Goal: Task Accomplishment & Management: Use online tool/utility

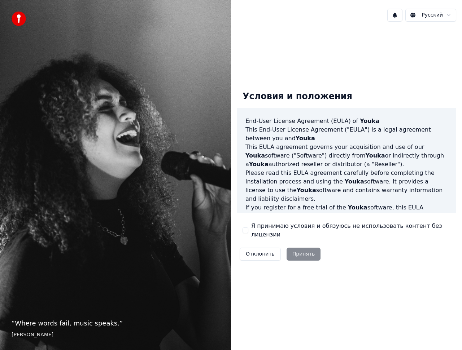
click at [287, 231] on label "Я принимаю условия и обязуюсь не использовать контент без лицензии" at bounding box center [350, 230] width 199 height 17
click at [248, 231] on button "Я принимаю условия и обязуюсь не использовать контент без лицензии" at bounding box center [246, 231] width 6 height 6
click at [300, 248] on button "Принять" at bounding box center [304, 254] width 34 height 13
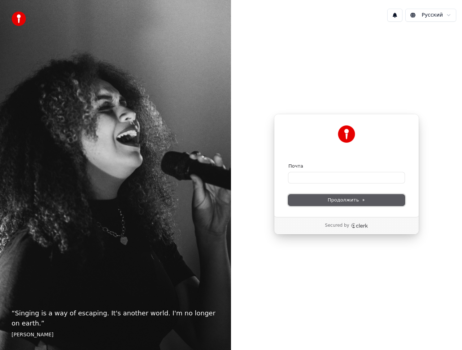
click at [315, 201] on button "Продолжить" at bounding box center [346, 200] width 116 height 11
click at [319, 180] on input "Почта" at bounding box center [346, 178] width 116 height 11
paste input "**********"
click at [337, 205] on button "Продолжить" at bounding box center [346, 200] width 116 height 11
type input "**********"
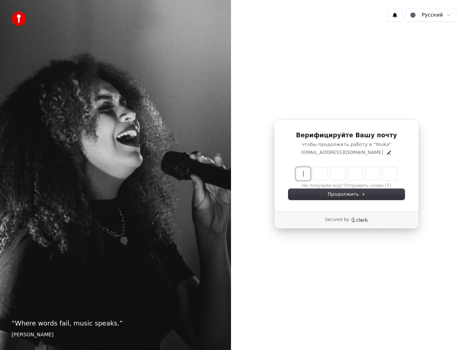
click at [303, 176] on input "Enter verification code" at bounding box center [353, 173] width 115 height 13
paste input "******"
type input "******"
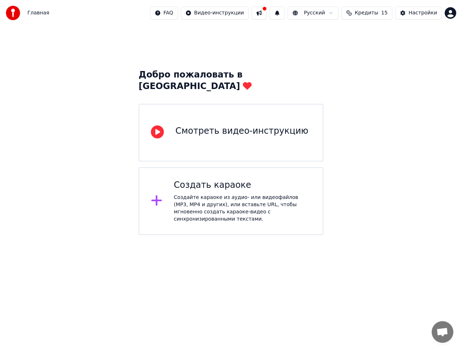
click at [197, 194] on div "Создайте караоке из аудио- или видеофайлов (MP3, MP4 и других), или вставьте UR…" at bounding box center [243, 208] width 138 height 29
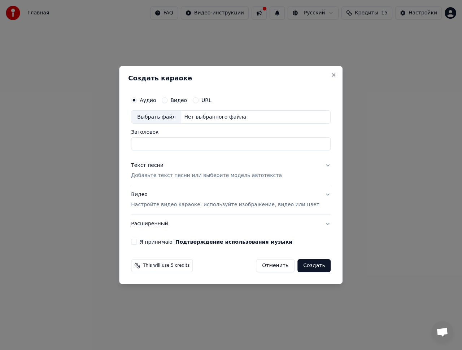
drag, startPoint x: 144, startPoint y: 100, endPoint x: 148, endPoint y: 105, distance: 5.6
click at [135, 100] on circle "button" at bounding box center [134, 100] width 3 height 3
click at [165, 112] on div "Аудио Видео URL Выбрать файл Нет выбранного файла" at bounding box center [231, 108] width 200 height 31
click at [166, 115] on div "Выбрать файл" at bounding box center [156, 117] width 50 height 13
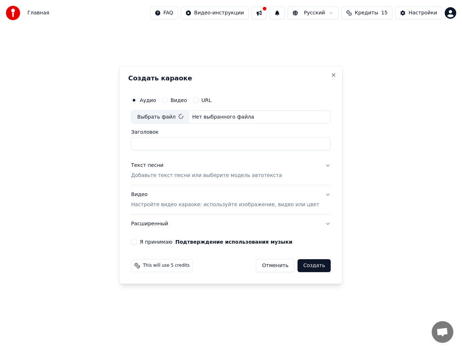
click at [187, 180] on p "Добавьте текст песни или выберите модель автотекста" at bounding box center [206, 176] width 151 height 7
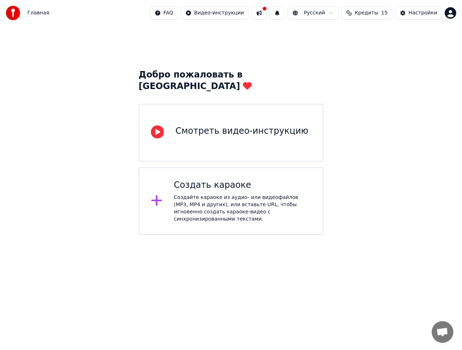
click at [158, 194] on icon at bounding box center [157, 200] width 12 height 13
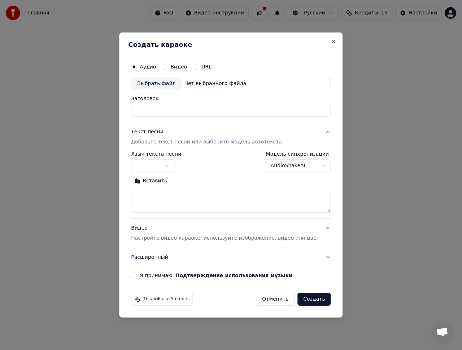
click at [160, 83] on div "Выбрать файл" at bounding box center [156, 83] width 50 height 13
click at [189, 114] on input "Заголовок" at bounding box center [231, 110] width 200 height 13
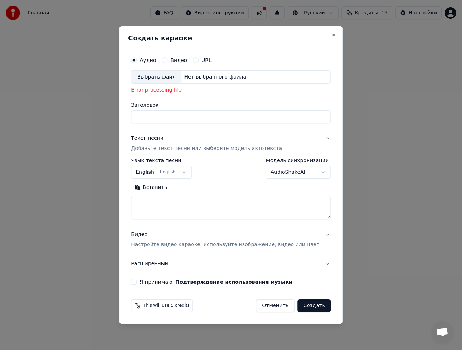
click at [186, 172] on button "English English" at bounding box center [161, 172] width 61 height 13
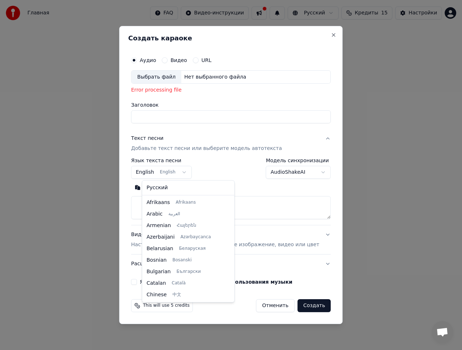
scroll to position [58, 0]
click at [171, 78] on body "**********" at bounding box center [231, 117] width 462 height 235
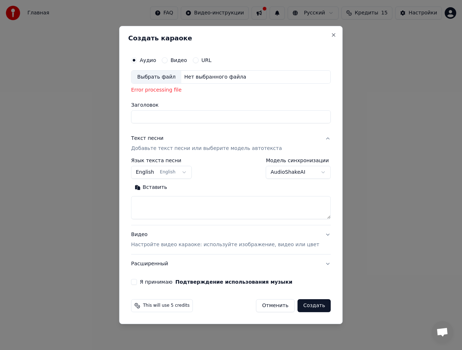
click at [171, 78] on div "Выбрать файл" at bounding box center [156, 77] width 50 height 13
click at [173, 170] on button "English English" at bounding box center [161, 172] width 61 height 13
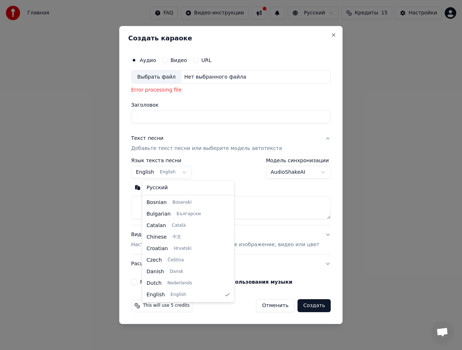
select select "**"
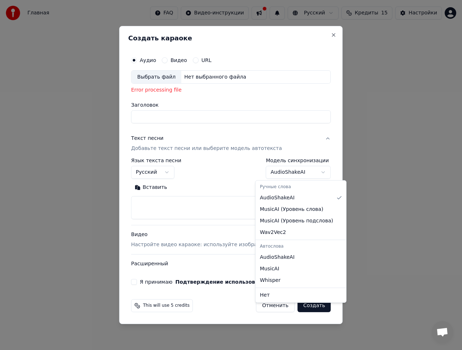
click at [315, 175] on body "**********" at bounding box center [231, 117] width 462 height 235
click at [212, 169] on body "**********" at bounding box center [231, 117] width 462 height 235
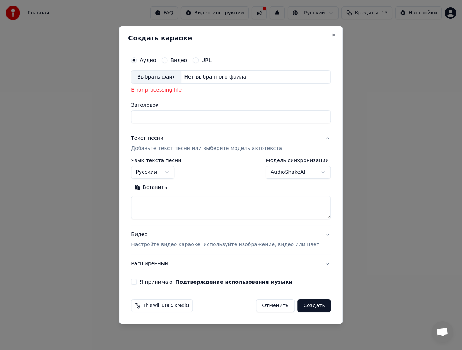
click at [223, 237] on div "Видео Настройте видео караоке: используйте изображение, видео или цвет" at bounding box center [225, 239] width 188 height 17
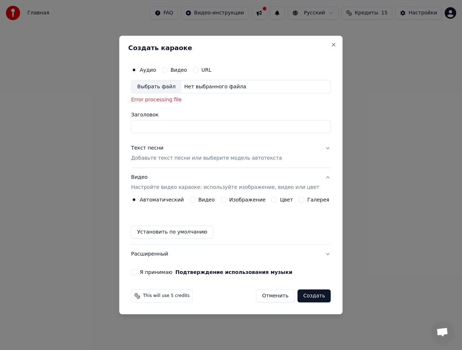
click at [219, 183] on div "Видео Настройте видео караоке: используйте изображение, видео или цвет" at bounding box center [225, 182] width 188 height 17
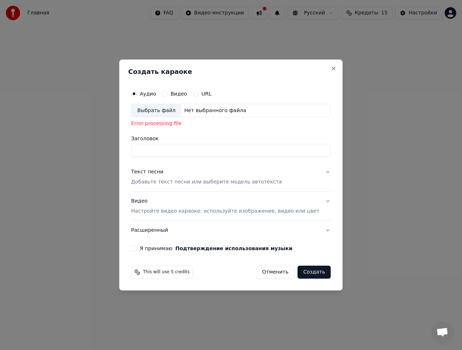
click at [210, 236] on button "Расширенный" at bounding box center [231, 230] width 200 height 19
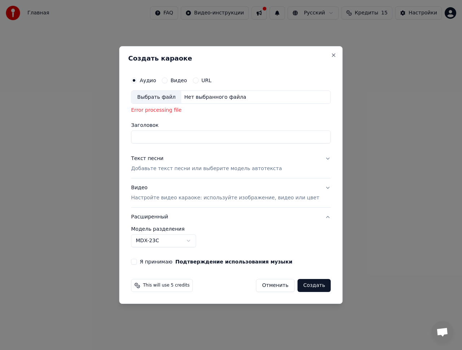
click at [211, 217] on button "Расширенный" at bounding box center [231, 217] width 200 height 19
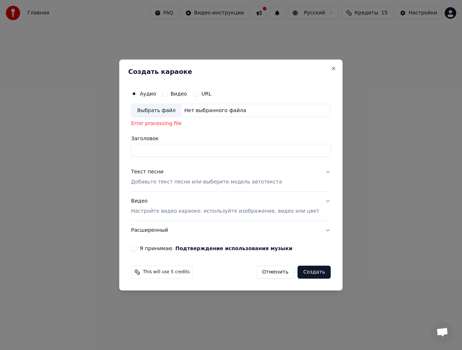
click at [172, 248] on label "Я принимаю Подтверждение использования музыки" at bounding box center [216, 248] width 153 height 5
click at [137, 248] on button "Я принимаю Подтверждение использования музыки" at bounding box center [134, 249] width 6 height 6
click at [180, 124] on div "Error processing file" at bounding box center [231, 124] width 200 height 7
click at [196, 110] on div "Нет выбранного файла" at bounding box center [215, 110] width 68 height 7
drag, startPoint x: 187, startPoint y: 125, endPoint x: 140, endPoint y: 125, distance: 46.6
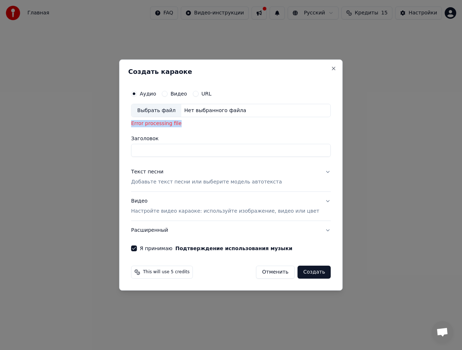
click at [140, 125] on div "Аудио Видео URL Выбрать файл Нет выбранного файла Error processing file Заголов…" at bounding box center [230, 169] width 205 height 171
click at [183, 101] on div "Аудио Видео URL Выбрать файл Нет выбранного файла Error processing file" at bounding box center [231, 109] width 200 height 44
click at [187, 94] on label "Видео" at bounding box center [178, 93] width 17 height 5
click at [167, 94] on button "Видео" at bounding box center [165, 94] width 6 height 6
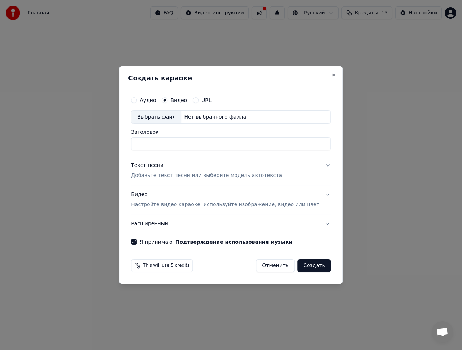
click at [211, 100] on label "URL" at bounding box center [206, 100] width 10 height 5
click at [199, 100] on button "URL" at bounding box center [196, 100] width 6 height 6
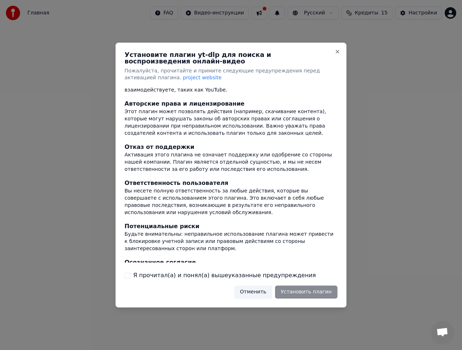
scroll to position [43, 0]
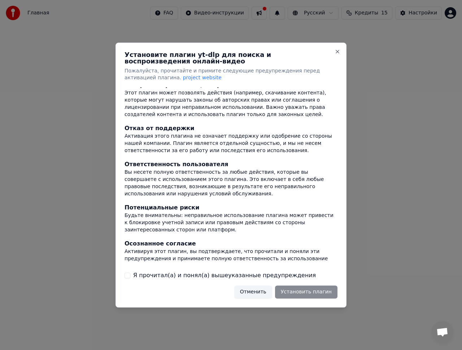
click at [205, 274] on label "Я прочитал(а) и понял(а) вышеуказанные предупреждения" at bounding box center [224, 275] width 183 height 9
click at [130, 274] on button "Я прочитал(а) и понял(а) вышеуказанные предупреждения" at bounding box center [128, 276] width 6 height 6
click at [298, 295] on button "Установить плагин" at bounding box center [306, 292] width 62 height 13
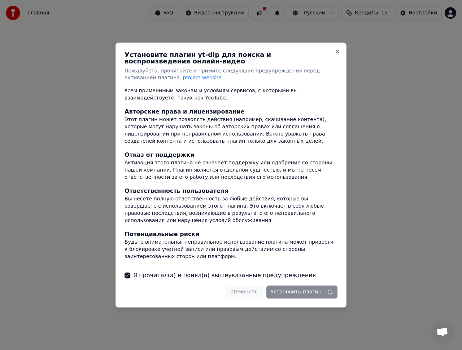
scroll to position [0, 0]
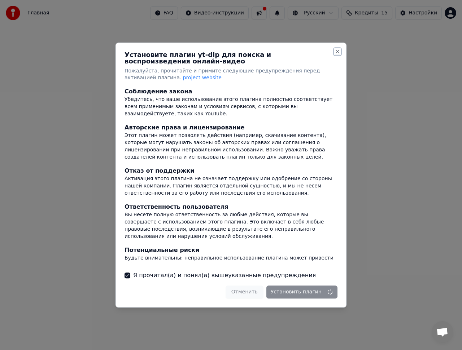
click at [337, 53] on button "Close" at bounding box center [338, 52] width 6 height 6
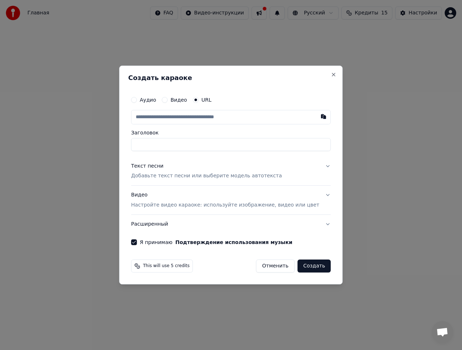
click at [156, 102] on label "Аудио" at bounding box center [148, 99] width 16 height 5
click at [137, 102] on button "Аудио" at bounding box center [134, 100] width 6 height 6
click at [200, 118] on div "Нет выбранного файла" at bounding box center [215, 117] width 68 height 7
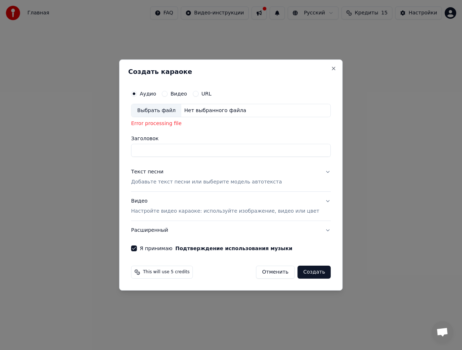
click at [197, 110] on div "Нет выбранного файла" at bounding box center [215, 110] width 68 height 7
click at [225, 180] on p "Добавьте текст песни или выберите модель автотекста" at bounding box center [206, 182] width 151 height 7
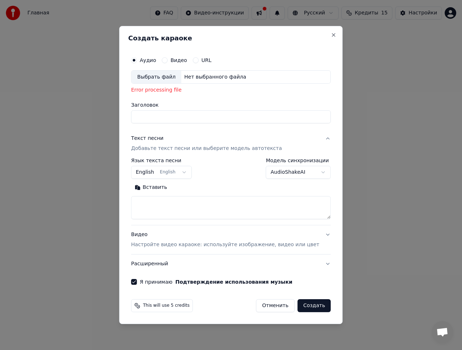
click at [185, 173] on button "English English" at bounding box center [161, 172] width 61 height 13
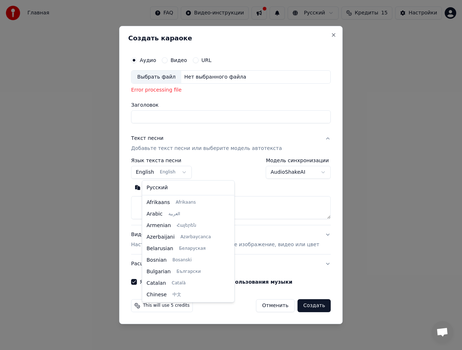
scroll to position [58, 0]
select select "**"
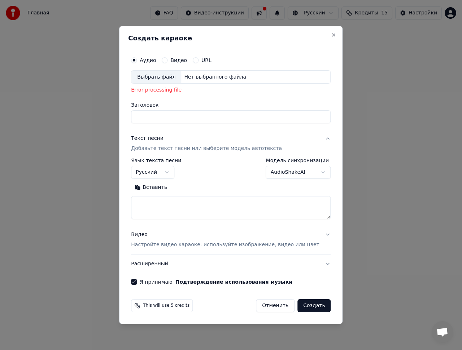
click at [222, 77] on div "Нет выбранного файла" at bounding box center [215, 77] width 68 height 7
click at [272, 305] on button "Отменить" at bounding box center [275, 306] width 39 height 13
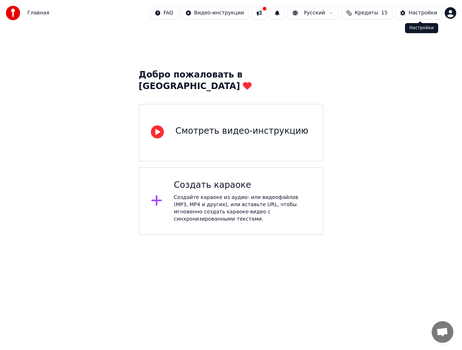
click at [428, 9] on button "Настройки" at bounding box center [418, 12] width 47 height 13
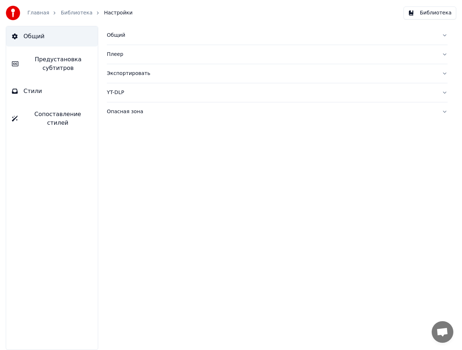
click at [71, 87] on button "Стили" at bounding box center [52, 91] width 92 height 20
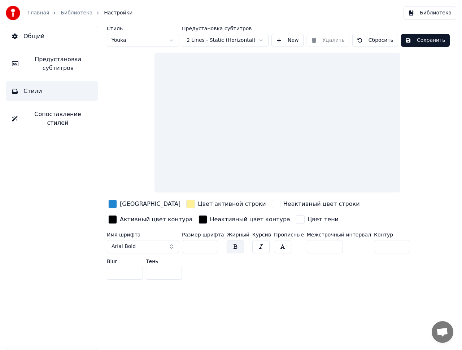
click at [73, 113] on span "Сопоставление стилей" at bounding box center [57, 118] width 69 height 17
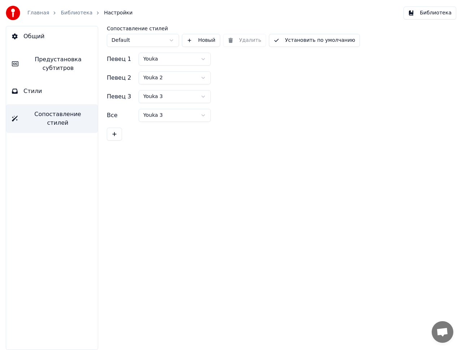
click at [58, 47] on div "Общий Предустановка субтитров Стили Сопоставление стилей" at bounding box center [52, 188] width 92 height 324
click at [62, 42] on button "Общий" at bounding box center [52, 36] width 92 height 20
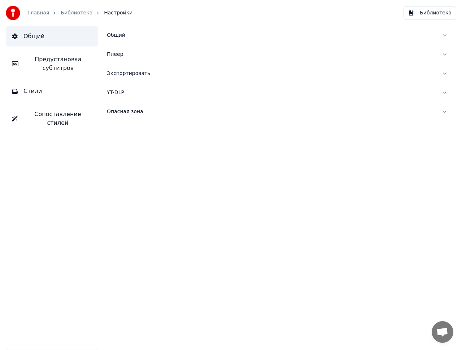
click at [115, 38] on div "Общий" at bounding box center [271, 35] width 329 height 7
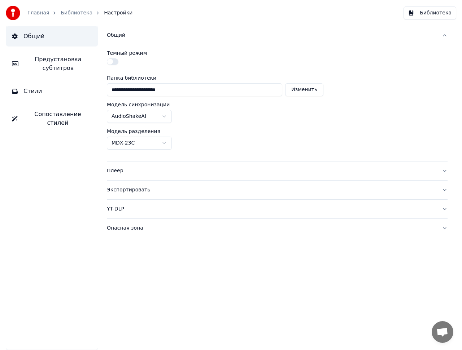
click at [114, 168] on div "Плеер" at bounding box center [271, 170] width 329 height 7
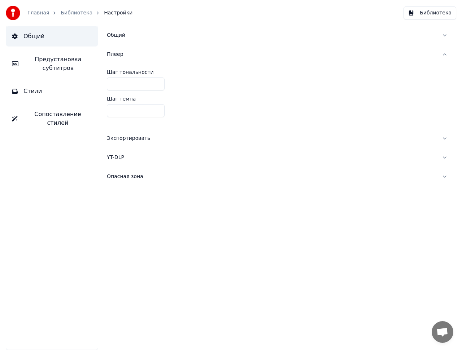
click at [127, 134] on button "Экспортировать" at bounding box center [277, 138] width 341 height 19
